Goal: Book appointment/travel/reservation

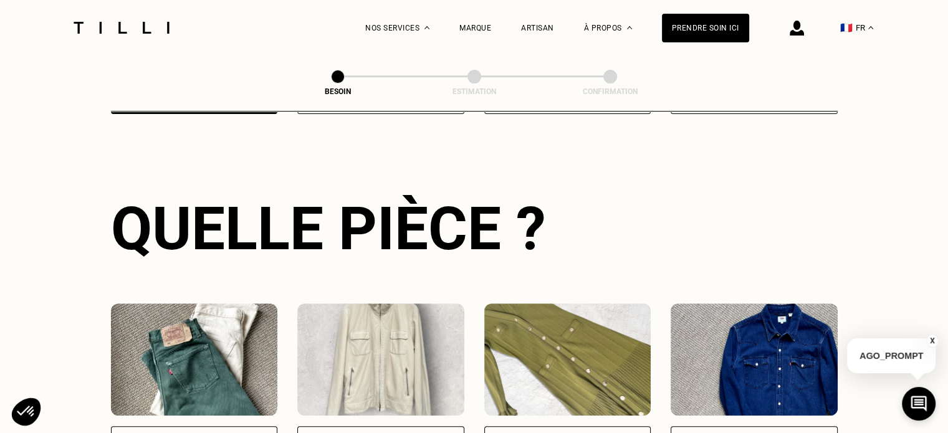
scroll to position [494, 0]
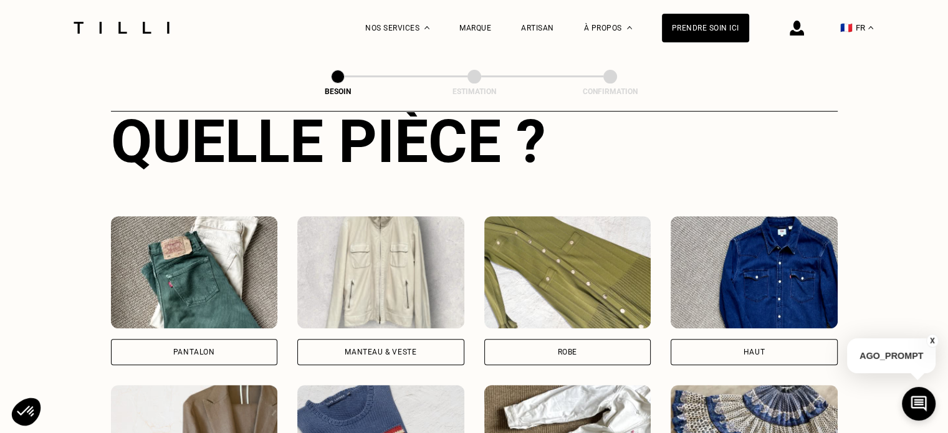
click at [176, 349] on div "Pantalon" at bounding box center [194, 352] width 42 height 7
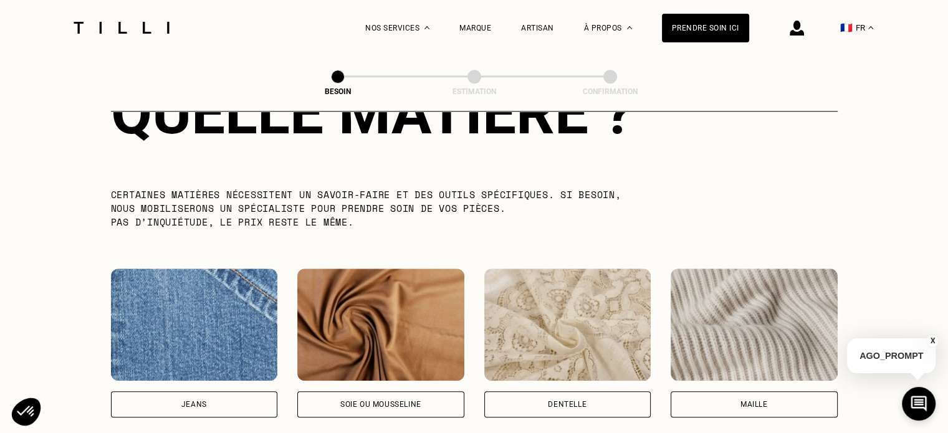
scroll to position [1250, 0]
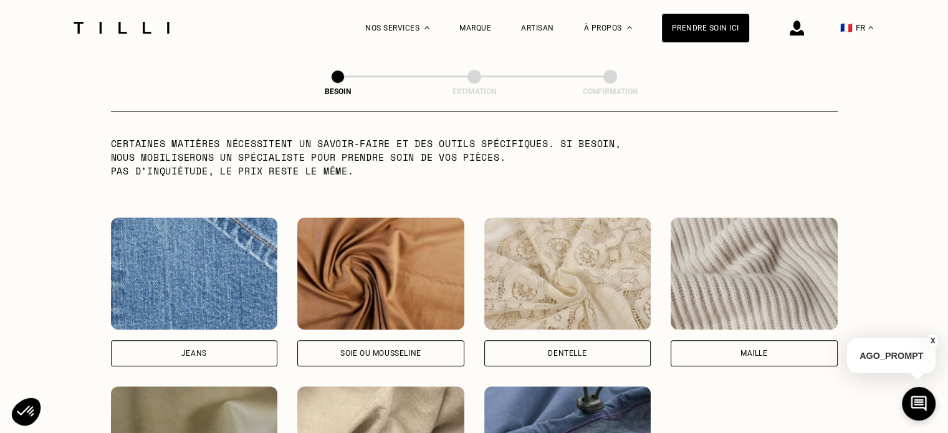
click at [197, 349] on div "Jeans" at bounding box center [194, 353] width 167 height 26
select select "FR"
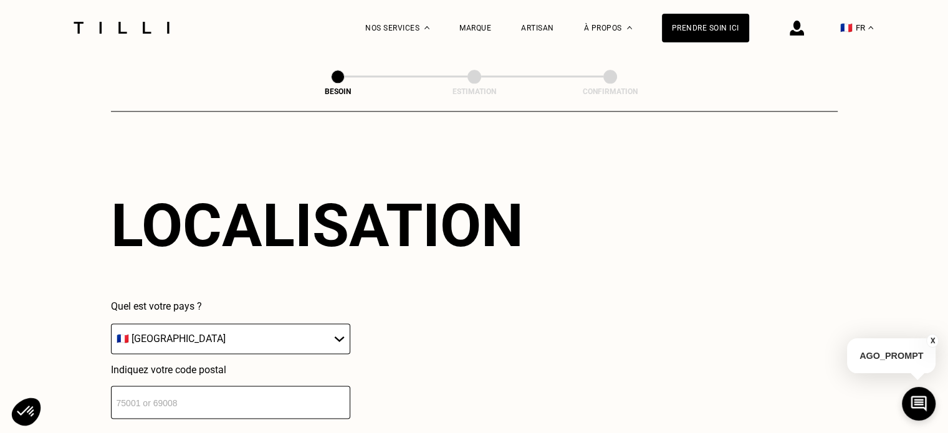
scroll to position [1785, 0]
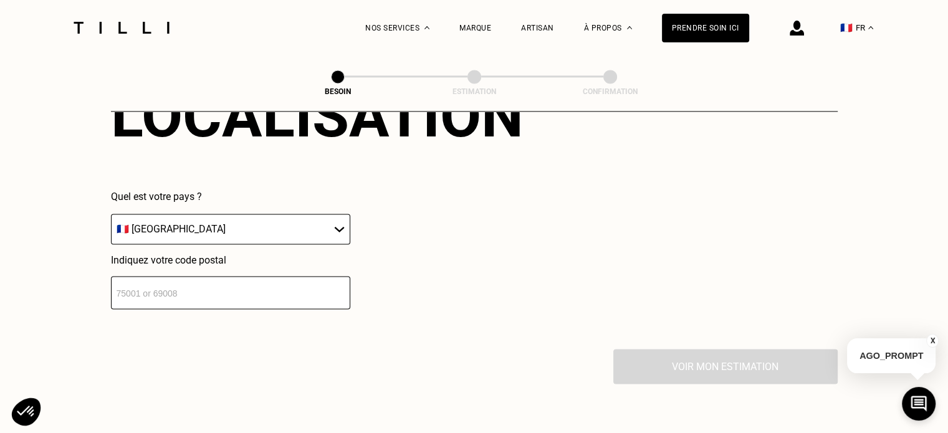
click at [202, 284] on input "number" at bounding box center [230, 292] width 239 height 33
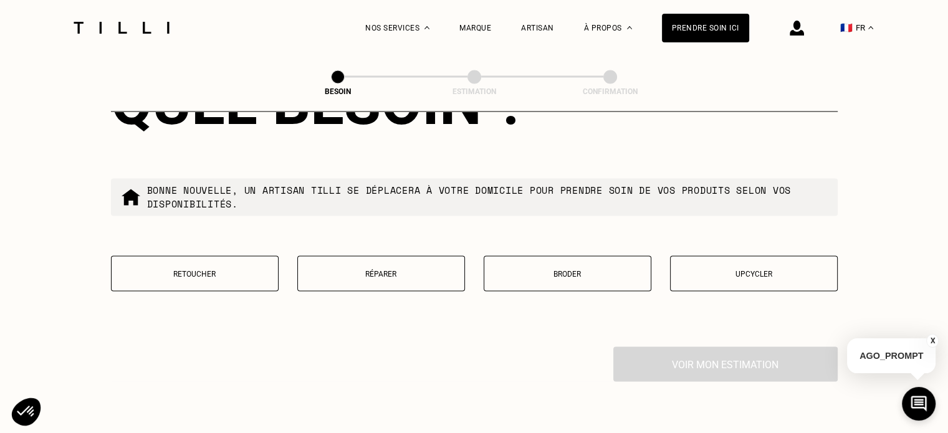
scroll to position [2111, 0]
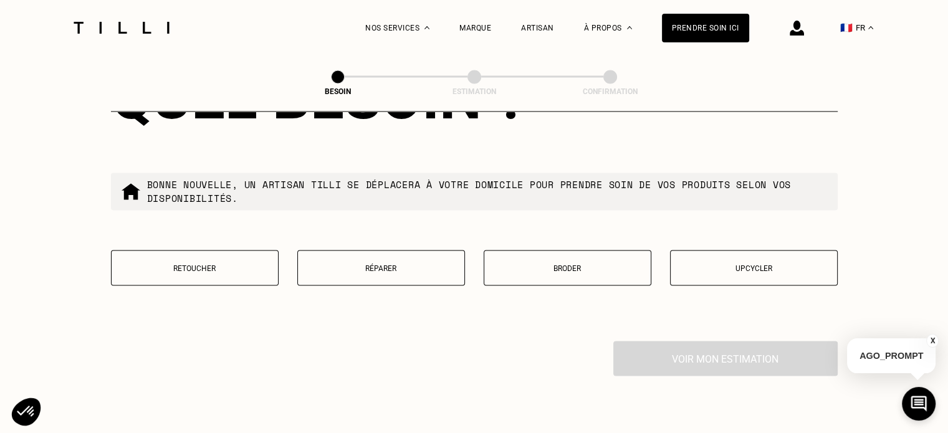
type input "59000"
click at [203, 254] on button "Retoucher" at bounding box center [195, 268] width 168 height 36
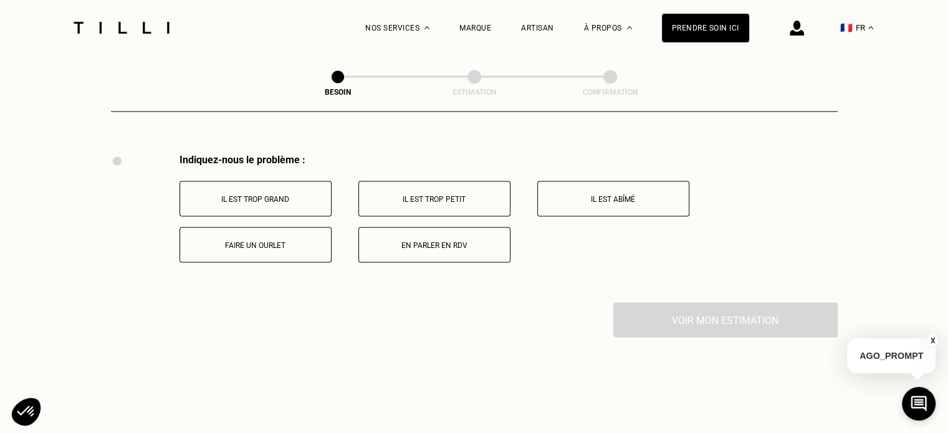
scroll to position [2305, 0]
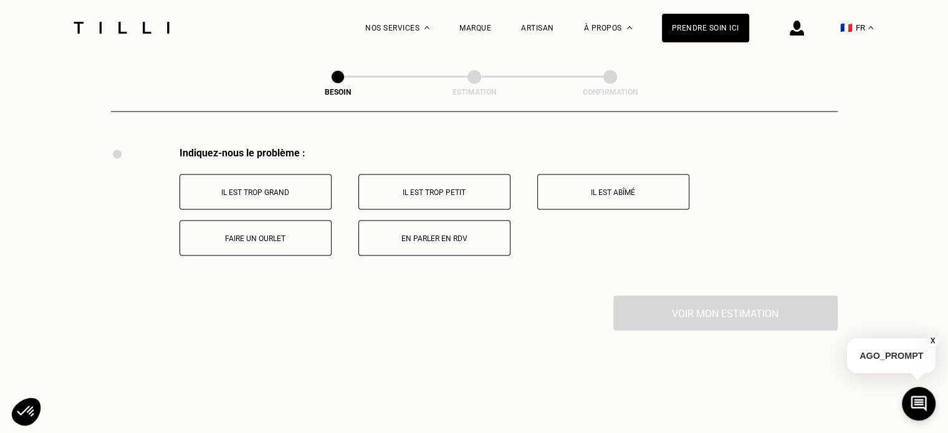
click at [274, 188] on p "Il est trop grand" at bounding box center [255, 192] width 138 height 9
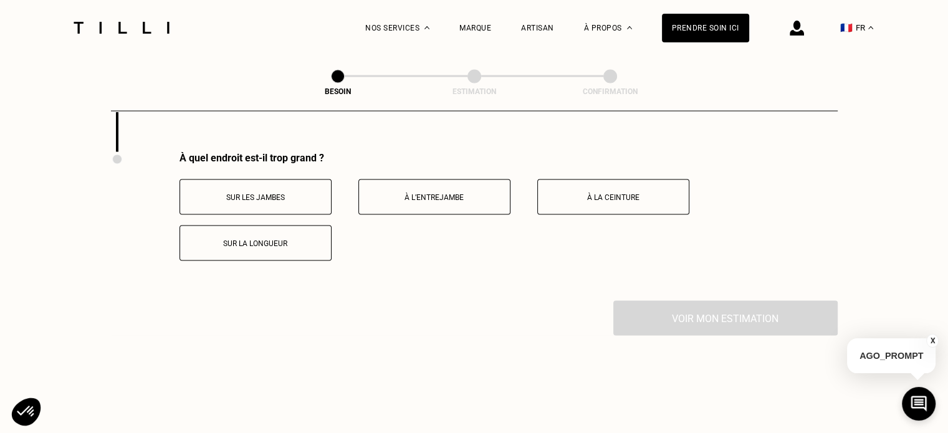
scroll to position [2454, 0]
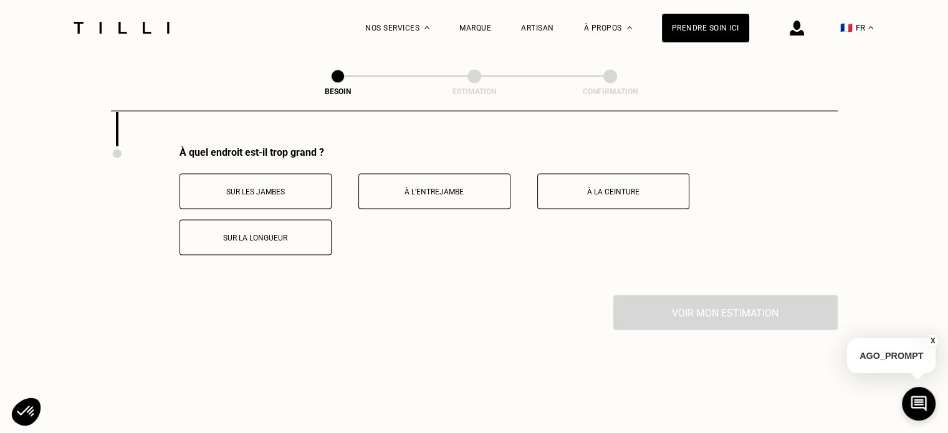
click at [271, 234] on p "Sur la longueur" at bounding box center [255, 238] width 138 height 9
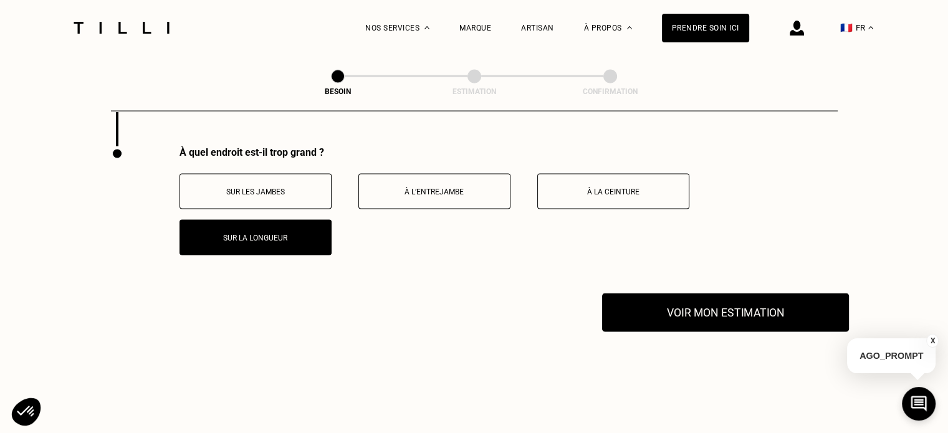
click at [728, 313] on button "Voir mon estimation" at bounding box center [725, 313] width 247 height 39
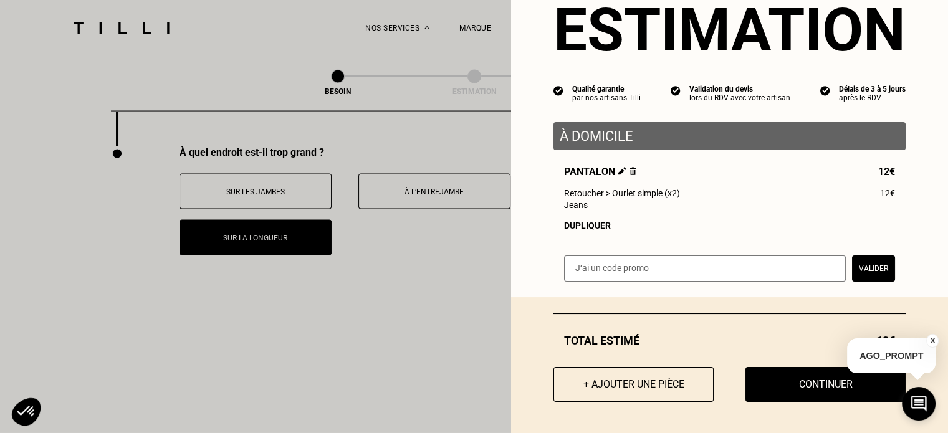
scroll to position [0, 0]
